Goal: Transaction & Acquisition: Download file/media

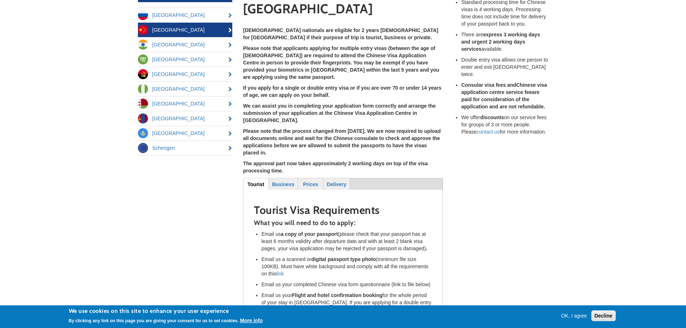
scroll to position [108, 0]
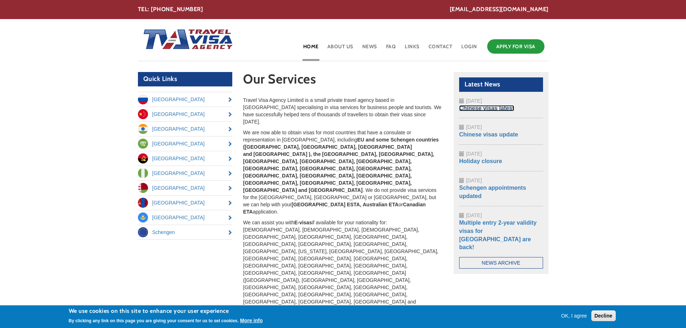
click at [475, 108] on link "Chinese visas latest" at bounding box center [486, 108] width 55 height 6
